Goal: Transaction & Acquisition: Purchase product/service

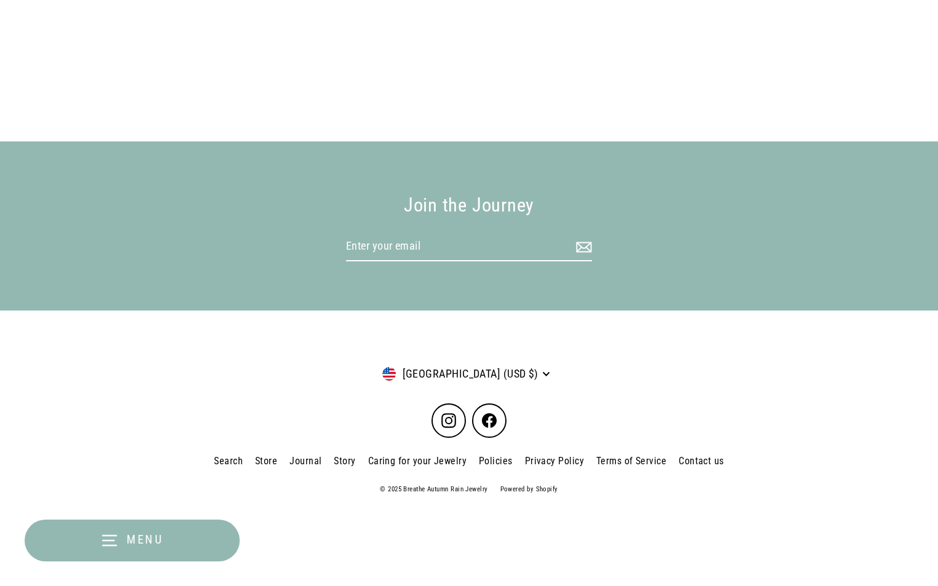
select select "3"
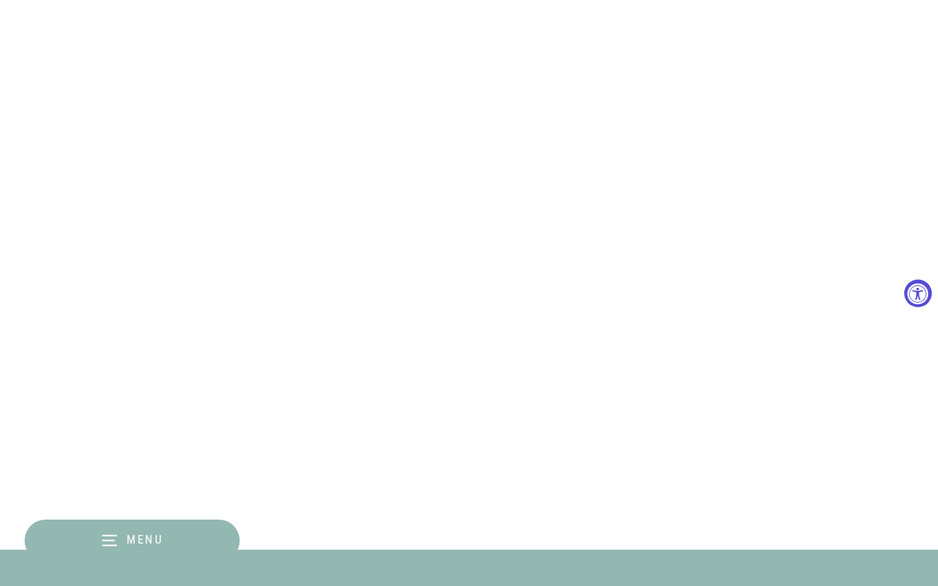
scroll to position [1776, 0]
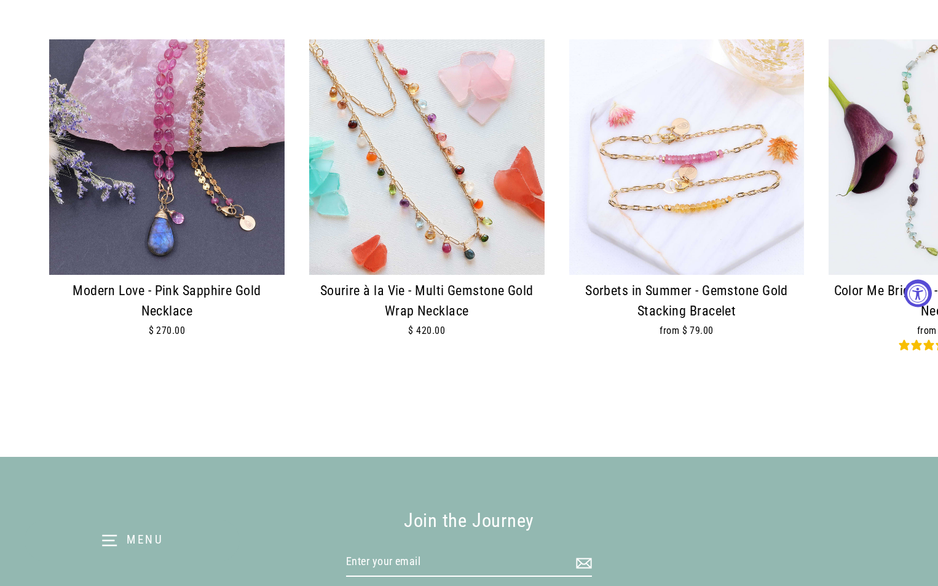
click at [65, 135] on img at bounding box center [426, 156] width 235 height 235
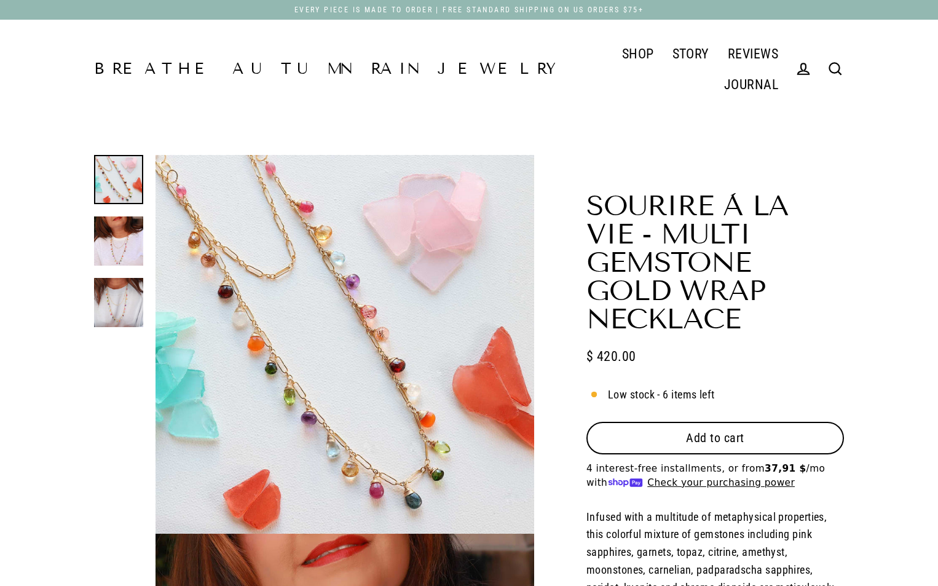
click at [739, 430] on span "Add to cart" at bounding box center [715, 437] width 58 height 15
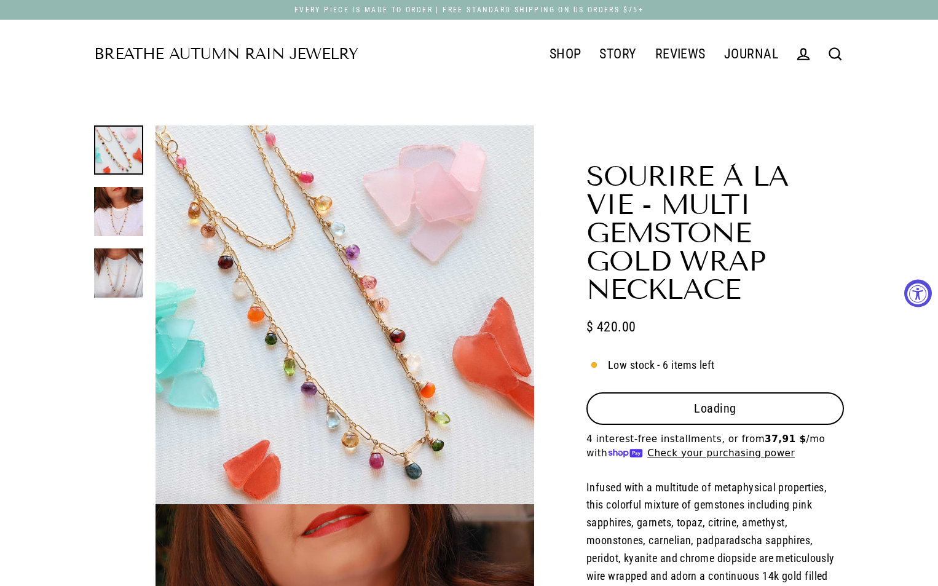
select select "3"
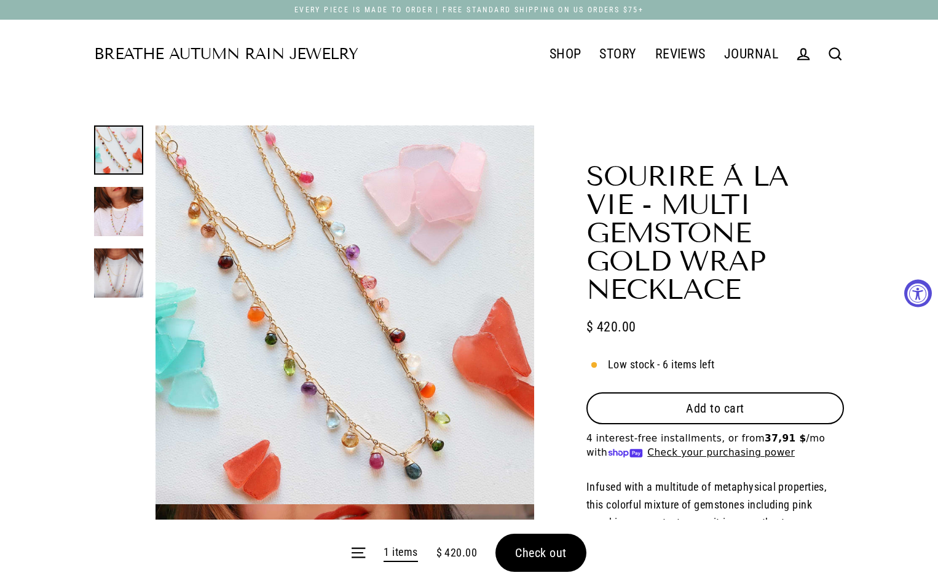
click at [546, 548] on form "Menu 1 items $ 420.00 Check out" at bounding box center [469, 552] width 938 height 66
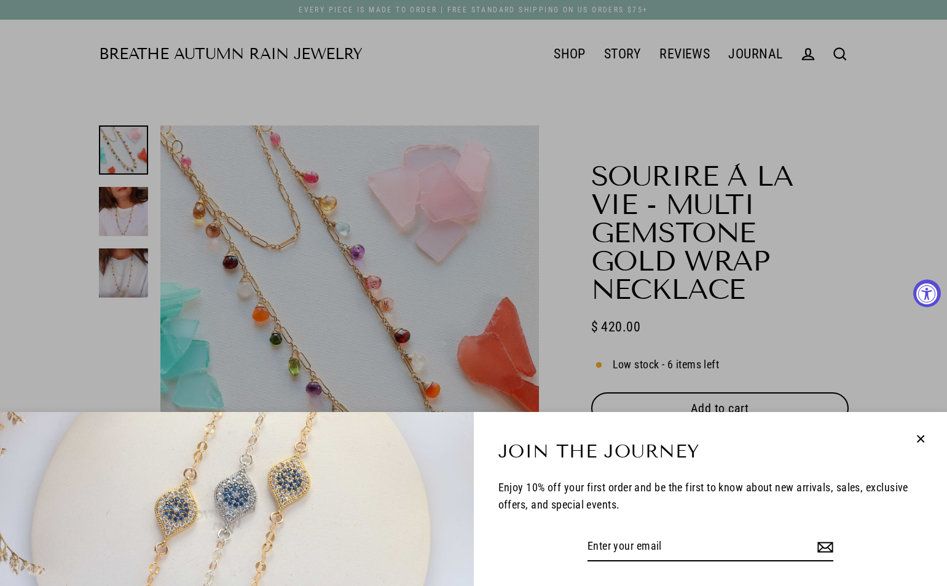
click at [915, 435] on icon "button" at bounding box center [921, 439] width 16 height 16
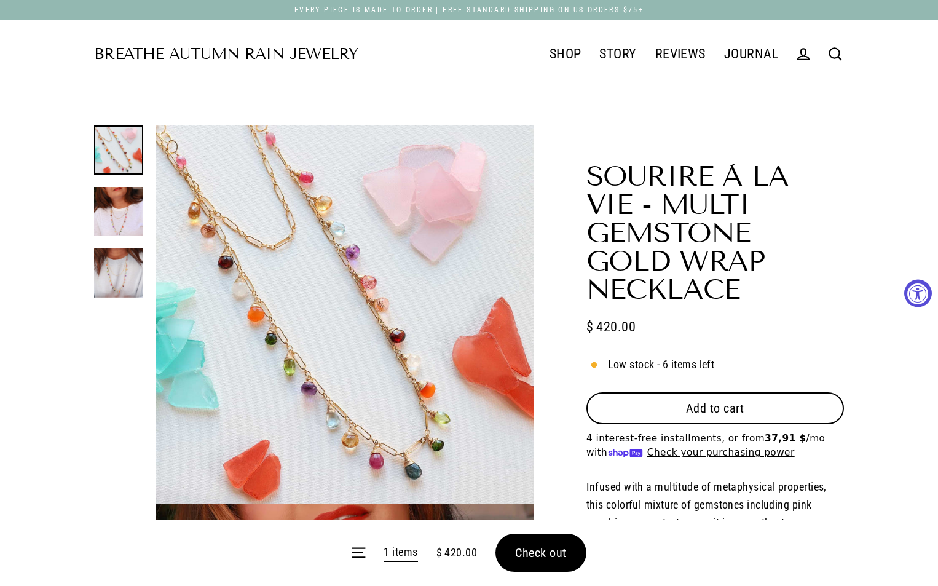
click at [744, 392] on button "Add to cart" at bounding box center [715, 408] width 258 height 32
drag, startPoint x: 546, startPoint y: 560, endPoint x: 542, endPoint y: 565, distance: 7.0
click at [545, 560] on form "Menu 2 items $ 840.00 Check out" at bounding box center [469, 552] width 938 height 66
click at [544, 551] on form "Menu 2 items $ 840.00 Check out" at bounding box center [469, 552] width 938 height 66
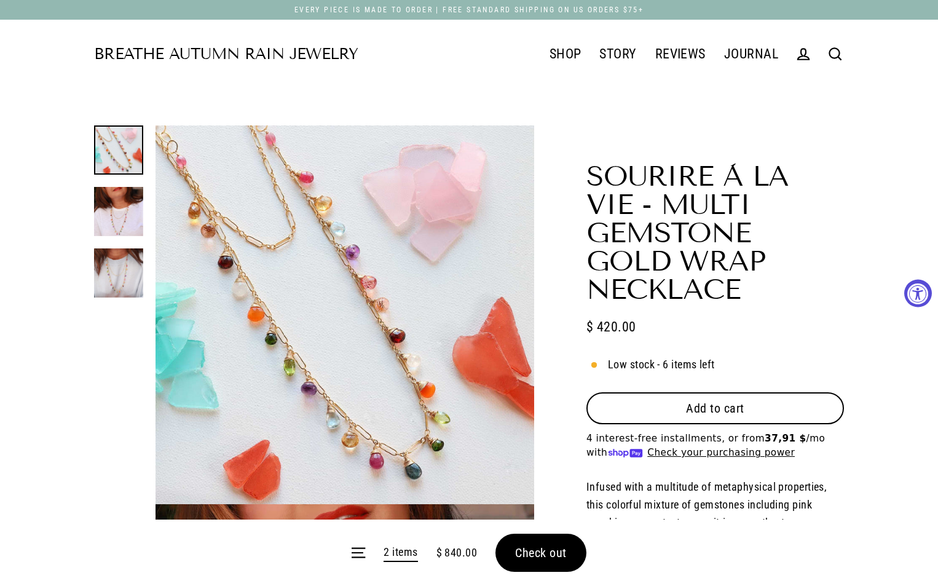
click at [526, 546] on form "Menu 2 items $ 840.00 Check out" at bounding box center [469, 552] width 938 height 66
click at [548, 556] on span "Check out" at bounding box center [541, 552] width 52 height 15
